Goal: Task Accomplishment & Management: Use online tool/utility

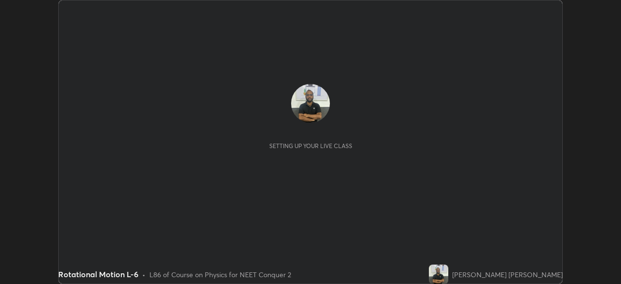
scroll to position [284, 620]
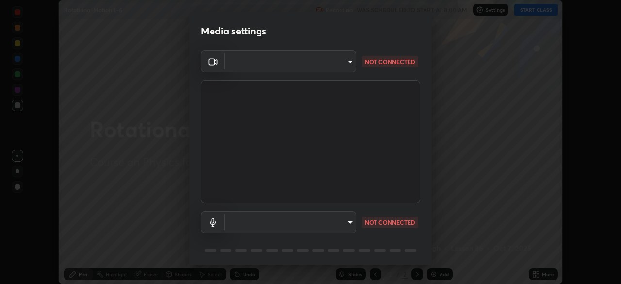
type input "e68af464f7f9ec2662c8dd58f0462b2d9bd4a3adfc91c634b4d9ed550f7d79d6"
type input "communications"
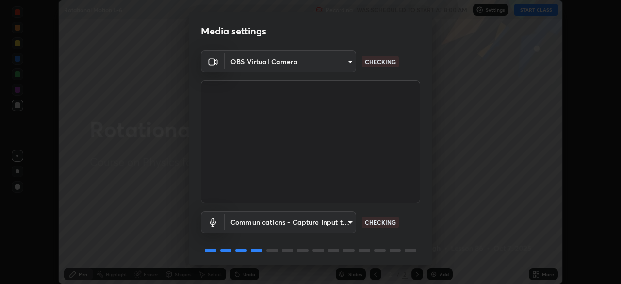
scroll to position [34, 0]
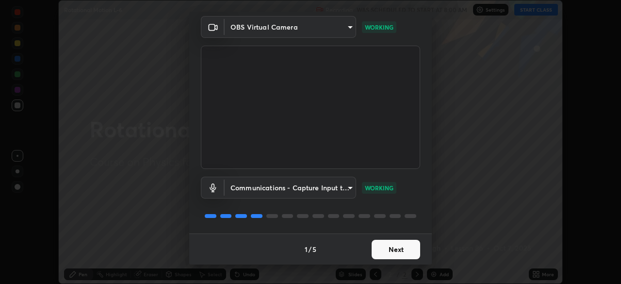
click at [394, 246] on button "Next" at bounding box center [395, 248] width 48 height 19
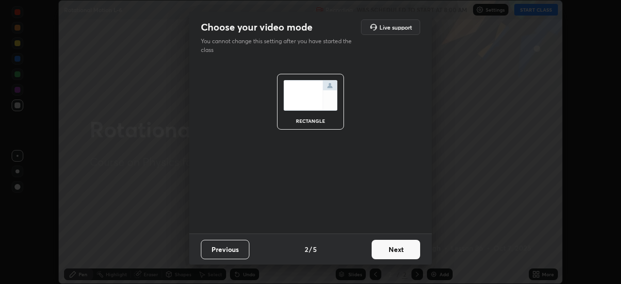
click at [394, 245] on button "Next" at bounding box center [395, 248] width 48 height 19
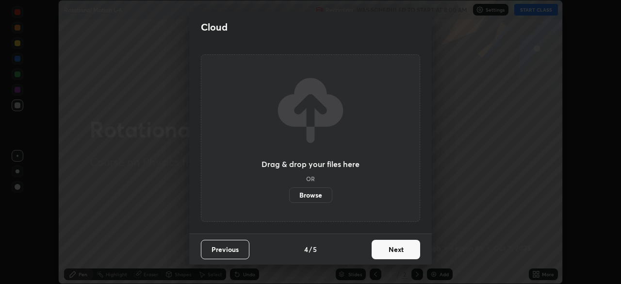
click at [393, 246] on button "Next" at bounding box center [395, 248] width 48 height 19
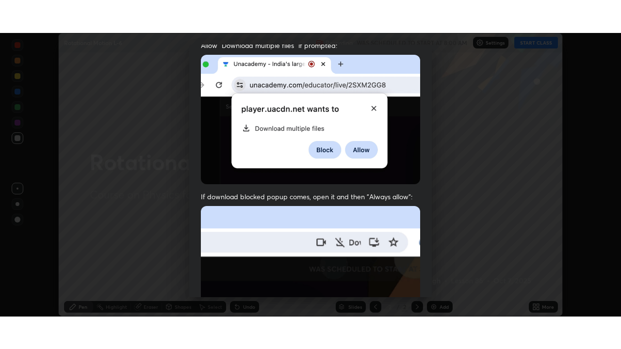
scroll to position [232, 0]
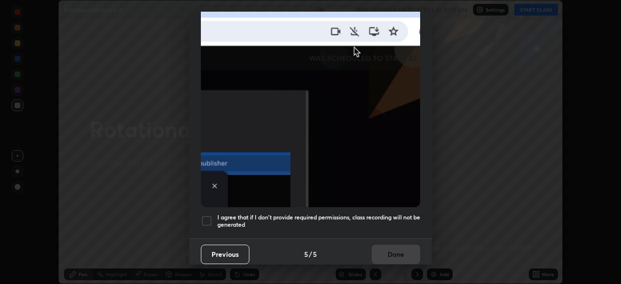
click at [206, 216] on div at bounding box center [207, 221] width 12 height 12
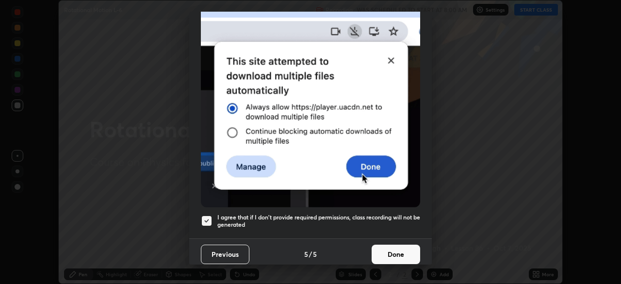
click at [392, 249] on button "Done" at bounding box center [395, 253] width 48 height 19
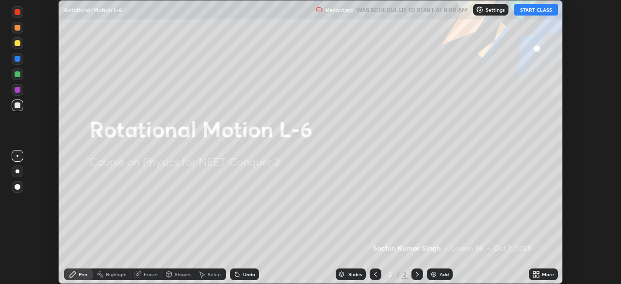
click at [533, 274] on icon at bounding box center [534, 275] width 2 height 2
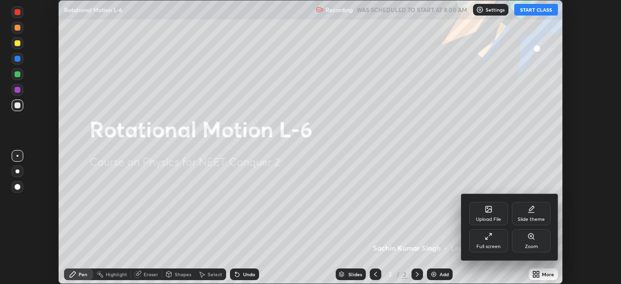
click at [495, 240] on div "Full screen" at bounding box center [488, 240] width 39 height 23
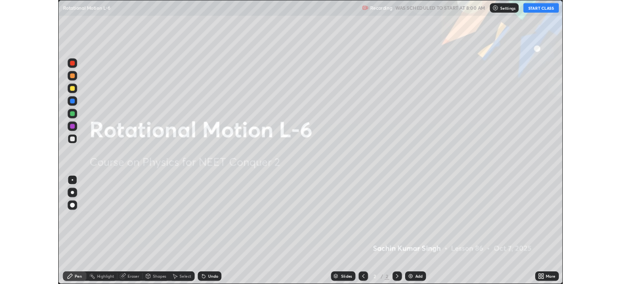
scroll to position [349, 621]
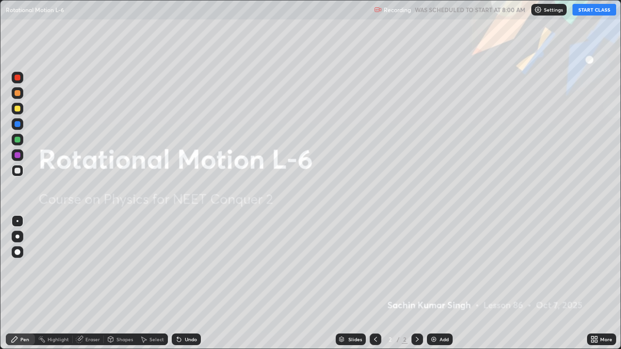
click at [582, 13] on button "START CLASS" at bounding box center [594, 10] width 44 height 12
click at [431, 283] on img at bounding box center [434, 339] width 8 height 8
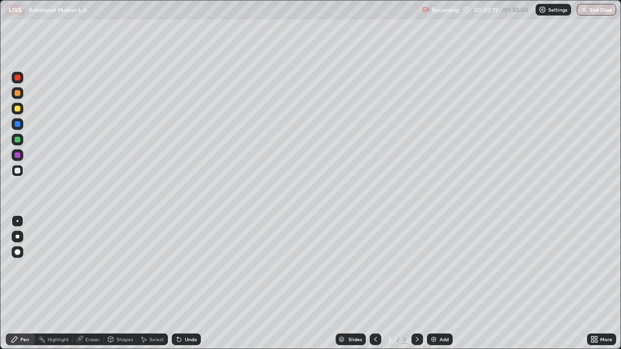
click at [25, 283] on div "Pen" at bounding box center [24, 339] width 9 height 5
click at [192, 17] on div "LIVE Rotational Motion L-6" at bounding box center [212, 9] width 412 height 19
click at [18, 112] on div at bounding box center [18, 109] width 12 height 12
click at [101, 283] on div "Eraser" at bounding box center [88, 340] width 31 height 12
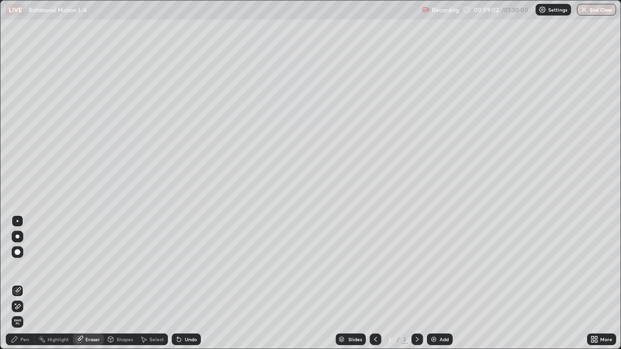
click at [27, 283] on div "Pen" at bounding box center [20, 340] width 29 height 12
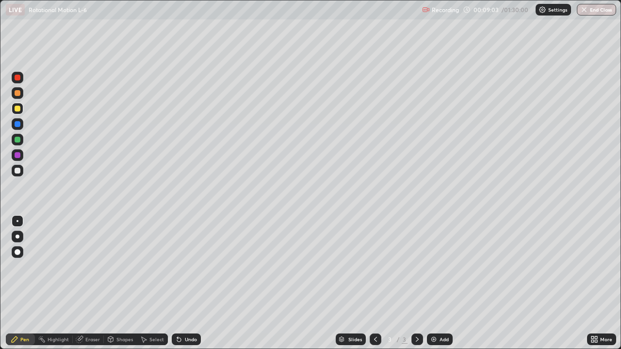
click at [18, 170] on div at bounding box center [18, 171] width 6 height 6
click at [18, 109] on div at bounding box center [18, 109] width 6 height 6
click at [92, 283] on div "Eraser" at bounding box center [92, 339] width 15 height 5
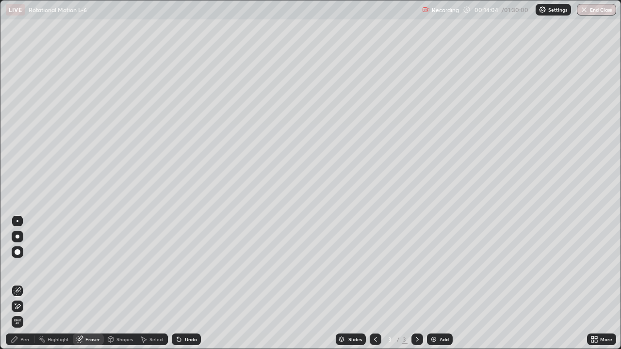
click at [24, 283] on div "Pen" at bounding box center [24, 339] width 9 height 5
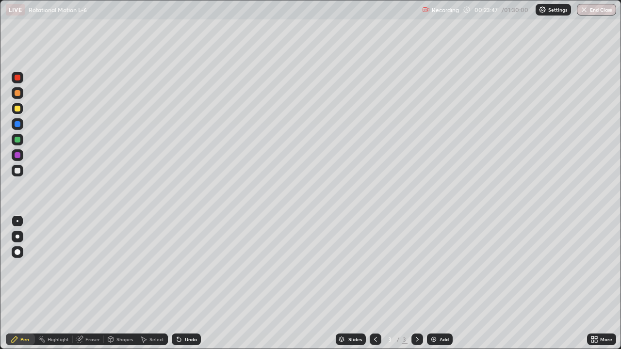
click at [436, 283] on div "Add" at bounding box center [440, 340] width 26 height 12
click at [119, 283] on div "Shapes" at bounding box center [120, 340] width 33 height 12
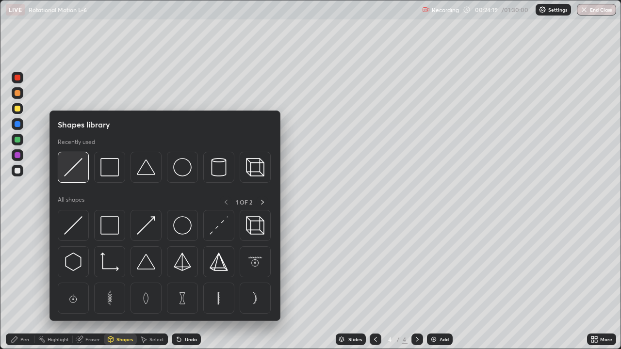
click at [78, 166] on img at bounding box center [73, 167] width 18 height 18
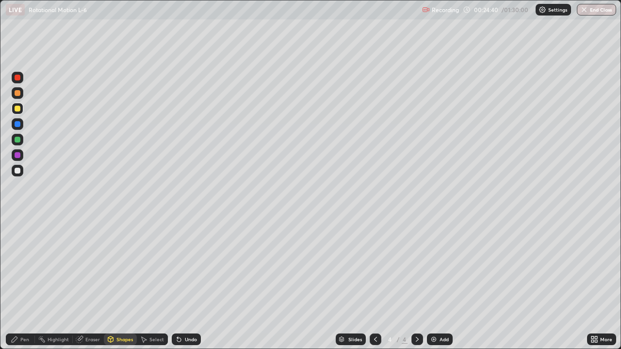
click at [24, 283] on div "Pen" at bounding box center [24, 339] width 9 height 5
click at [16, 169] on div at bounding box center [18, 171] width 6 height 6
click at [94, 283] on div "Eraser" at bounding box center [92, 339] width 15 height 5
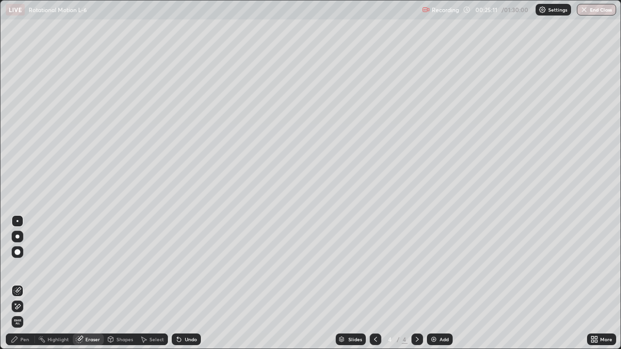
click at [147, 283] on div "Select" at bounding box center [152, 340] width 31 height 12
click at [151, 283] on div "Select" at bounding box center [156, 339] width 15 height 5
click at [118, 283] on div "Shapes" at bounding box center [124, 339] width 16 height 5
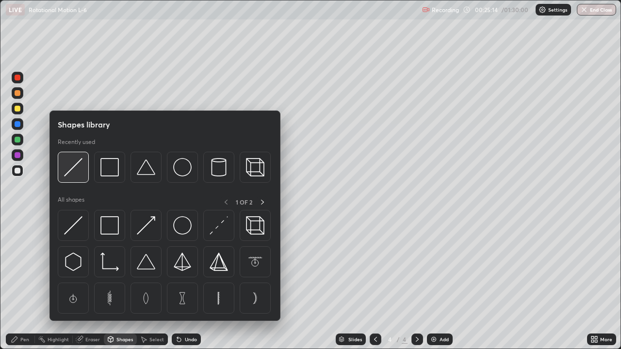
click at [68, 170] on img at bounding box center [73, 167] width 18 height 18
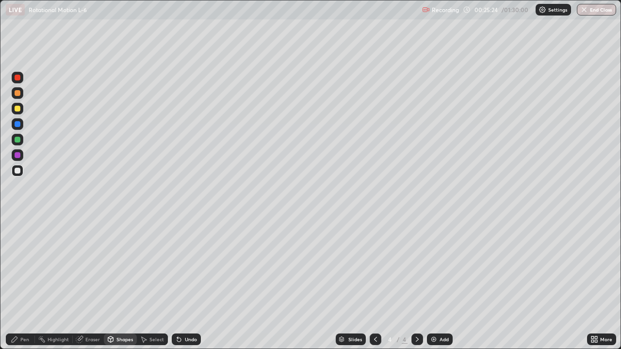
click at [25, 283] on div "Pen" at bounding box center [24, 339] width 9 height 5
click at [18, 109] on div at bounding box center [18, 109] width 6 height 6
click at [92, 283] on div "Eraser" at bounding box center [92, 339] width 15 height 5
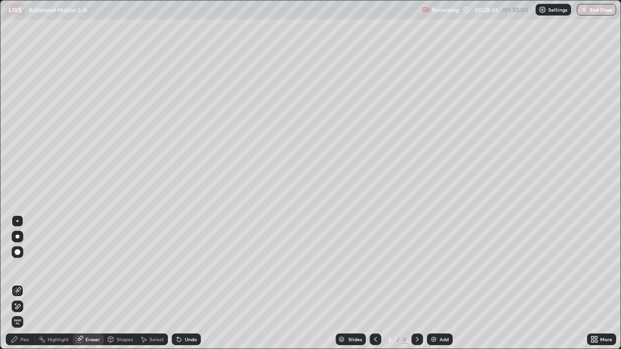
click at [26, 283] on div "Pen" at bounding box center [24, 339] width 9 height 5
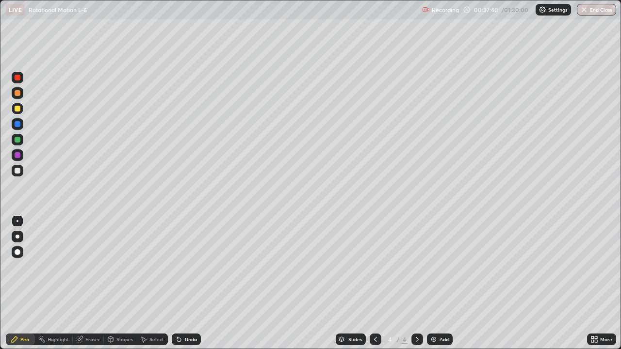
click at [433, 283] on img at bounding box center [434, 339] width 8 height 8
click at [436, 283] on img at bounding box center [434, 339] width 8 height 8
click at [16, 172] on div at bounding box center [18, 171] width 6 height 6
click at [434, 283] on img at bounding box center [434, 339] width 8 height 8
click at [90, 283] on div "Eraser" at bounding box center [92, 339] width 15 height 5
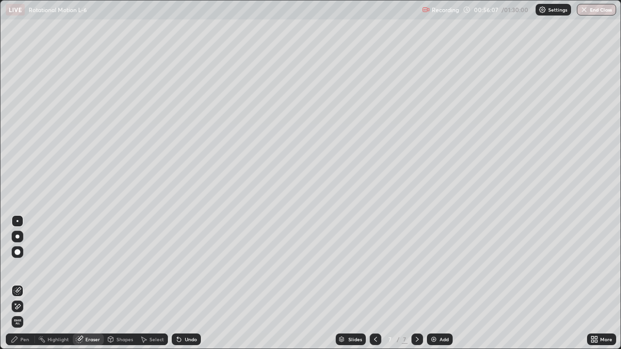
click at [25, 283] on div "Pen" at bounding box center [24, 339] width 9 height 5
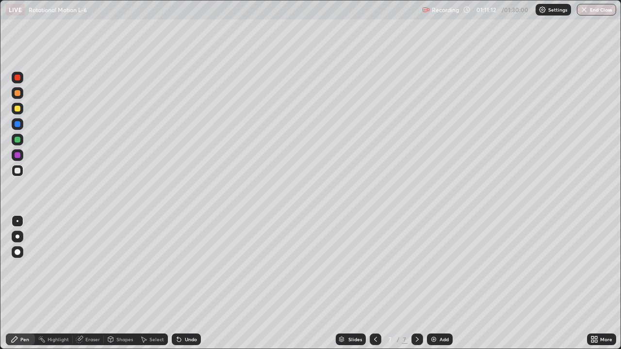
click at [594, 12] on button "End Class" at bounding box center [595, 10] width 39 height 12
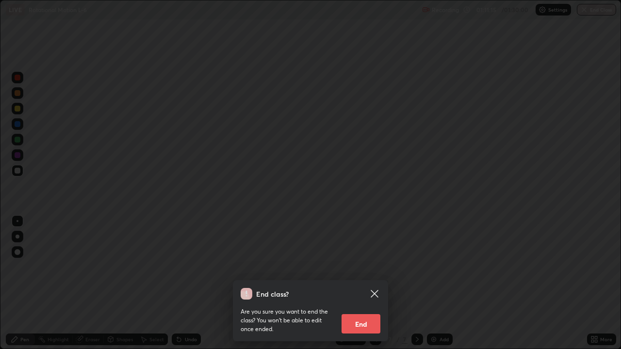
click at [356, 283] on button "End" at bounding box center [360, 323] width 39 height 19
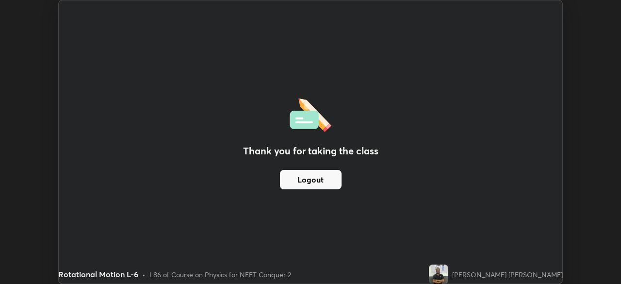
scroll to position [48196, 47859]
